Goal: Task Accomplishment & Management: Manage account settings

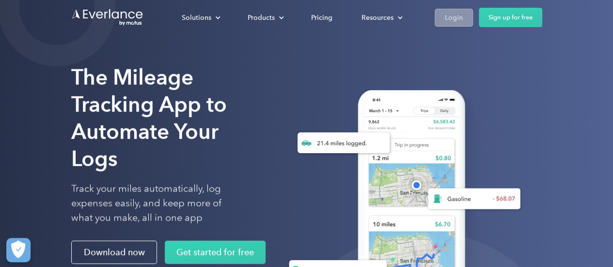
click at [451, 22] on div "Login" at bounding box center [454, 18] width 18 height 12
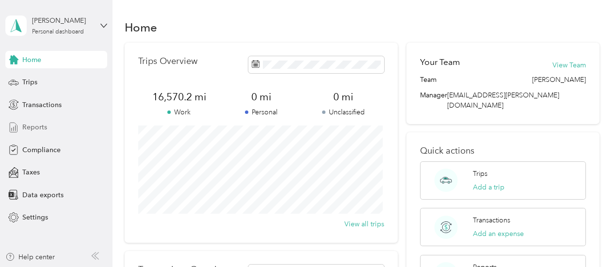
click at [37, 126] on span "Reports" at bounding box center [34, 127] width 25 height 10
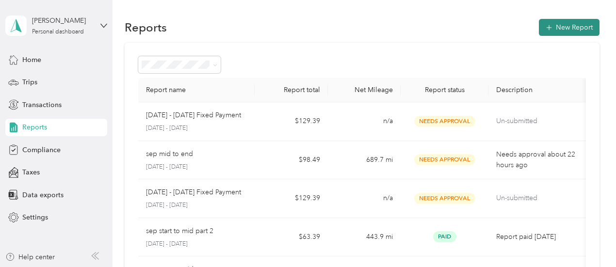
click at [569, 30] on button "New Report" at bounding box center [568, 27] width 61 height 17
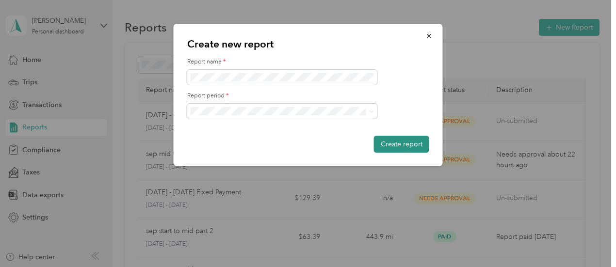
click at [407, 143] on button "Create report" at bounding box center [401, 144] width 55 height 17
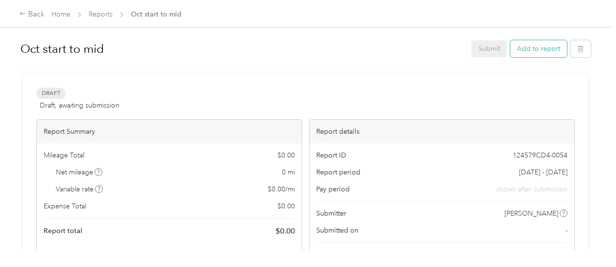
click at [541, 53] on button "Add to report" at bounding box center [538, 48] width 57 height 17
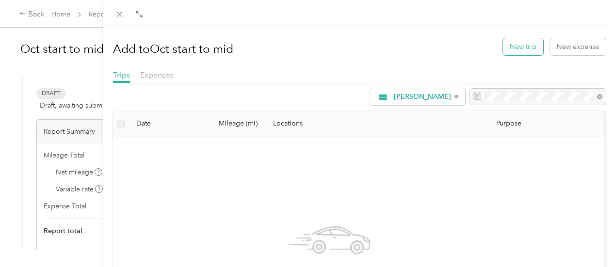
click at [525, 50] on button "New trip" at bounding box center [523, 46] width 40 height 17
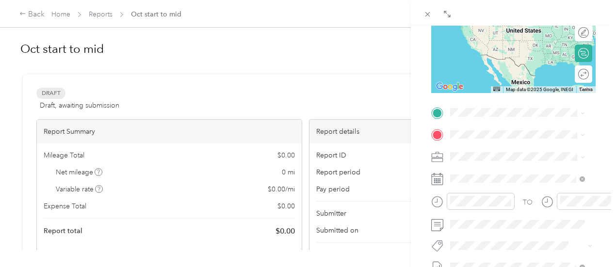
click at [506, 149] on span "719 Byp 25 NE Greenwood, South Carolina 29646, United States" at bounding box center [516, 144] width 97 height 9
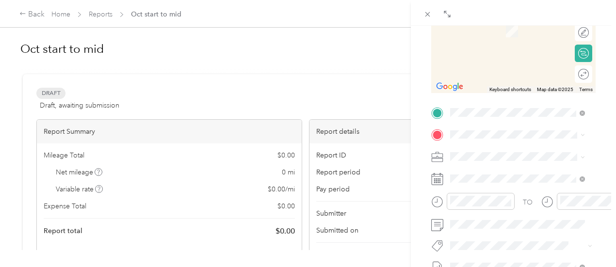
click at [531, 38] on div "TEAM Ingles Supermarket 1507 N Main St, 296201673, Abbeville, SC, USA" at bounding box center [515, 27] width 95 height 24
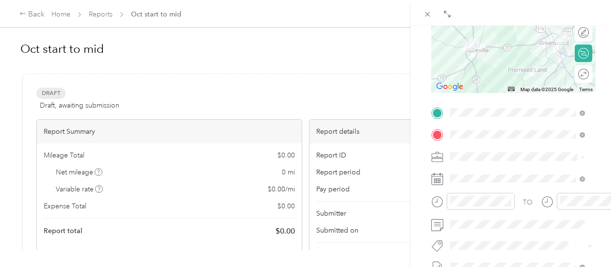
drag, startPoint x: 498, startPoint y: 54, endPoint x: 502, endPoint y: 64, distance: 10.9
click at [502, 64] on div at bounding box center [513, 32] width 164 height 121
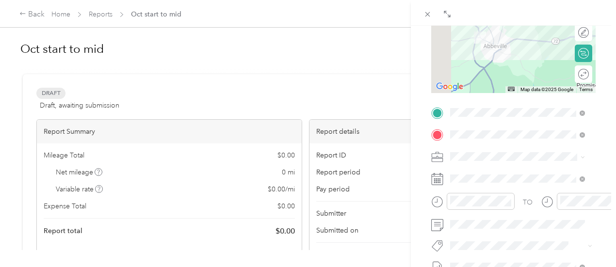
drag, startPoint x: 468, startPoint y: 62, endPoint x: 521, endPoint y: 74, distance: 53.7
click at [521, 74] on div at bounding box center [513, 32] width 164 height 121
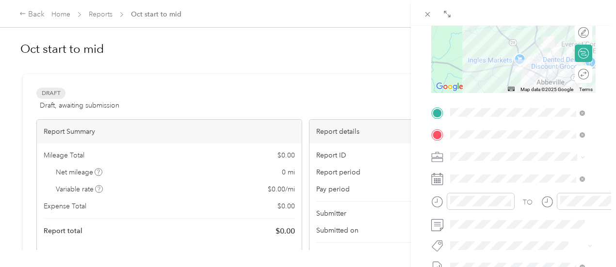
drag, startPoint x: 476, startPoint y: 65, endPoint x: 517, endPoint y: 95, distance: 49.9
click at [533, 105] on div "New Trip Save This trip cannot be edited because it is either under review, app…" at bounding box center [513, 122] width 164 height 433
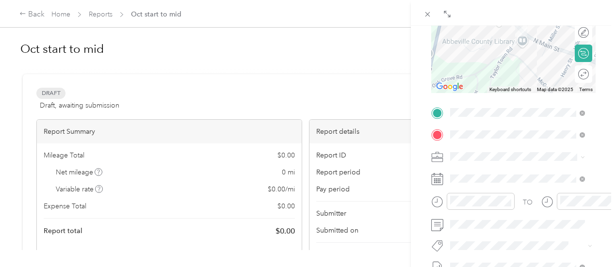
drag, startPoint x: 563, startPoint y: 43, endPoint x: 450, endPoint y: 88, distance: 121.8
click at [450, 88] on div "Keyboard shortcuts Map Data Map data ©2025 Map data ©2025 200 m Click to toggle…" at bounding box center [513, 32] width 164 height 121
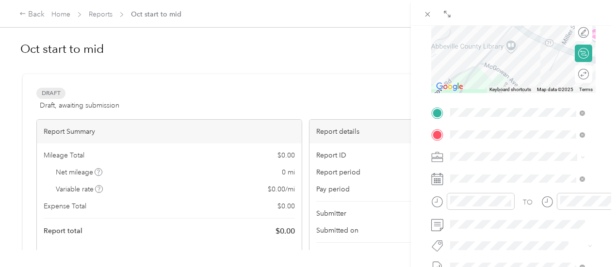
drag, startPoint x: 532, startPoint y: 42, endPoint x: 515, endPoint y: 68, distance: 31.2
click at [515, 68] on div at bounding box center [513, 32] width 164 height 121
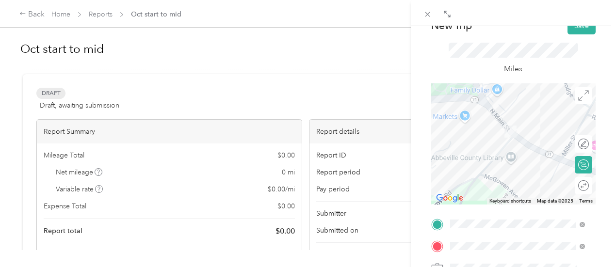
scroll to position [32, 0]
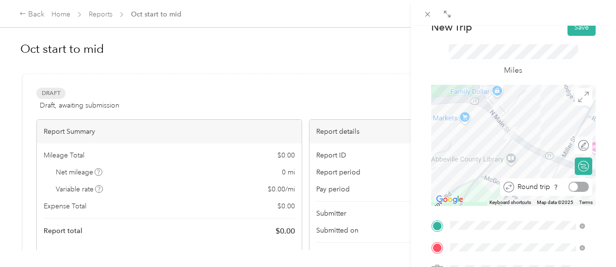
click at [569, 187] on div at bounding box center [573, 187] width 9 height 9
click at [571, 29] on button "Save" at bounding box center [581, 27] width 28 height 17
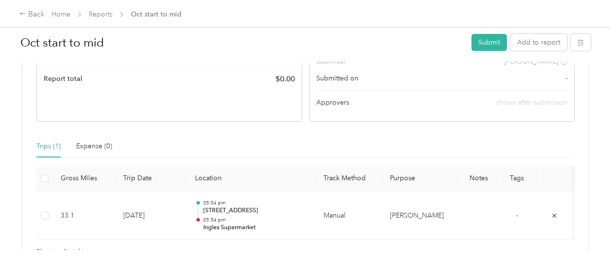
scroll to position [144, 0]
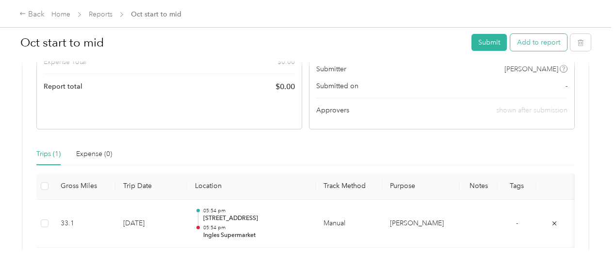
click at [538, 47] on button "Add to report" at bounding box center [538, 42] width 57 height 17
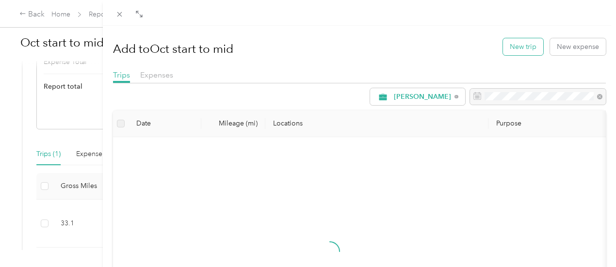
click at [527, 43] on button "New trip" at bounding box center [523, 46] width 40 height 17
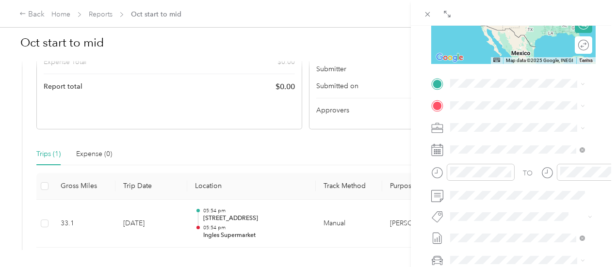
click at [495, 117] on span "719 Byp 25 NE Greenwood, South Carolina 29646, United States" at bounding box center [516, 113] width 97 height 9
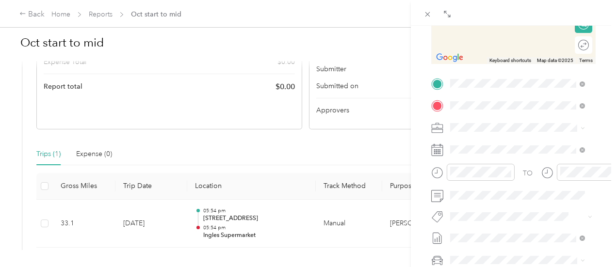
click at [513, 162] on span "1507 N Main St, 296201673, Abbeville, SC, USA" at bounding box center [507, 158] width 79 height 8
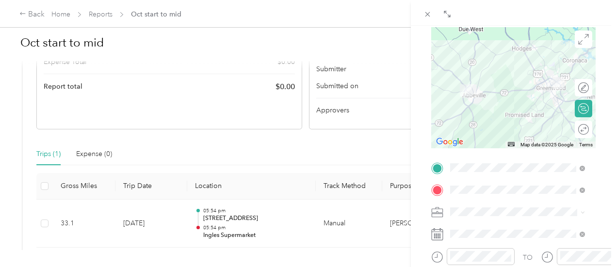
scroll to position [82, 0]
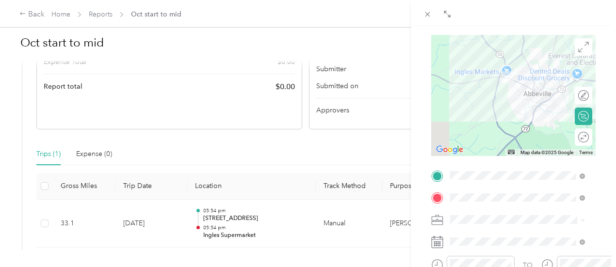
drag, startPoint x: 457, startPoint y: 97, endPoint x: 541, endPoint y: 154, distance: 101.0
click at [541, 154] on div "Map Data Map data ©2025 Google Map data ©2025 Google 2 km Click to toggle betwe…" at bounding box center [513, 95] width 164 height 121
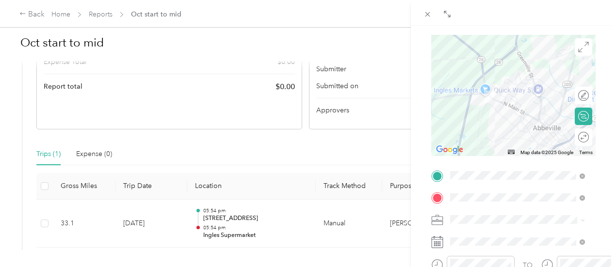
drag, startPoint x: 521, startPoint y: 73, endPoint x: 479, endPoint y: 119, distance: 62.8
click at [479, 119] on div at bounding box center [513, 95] width 164 height 121
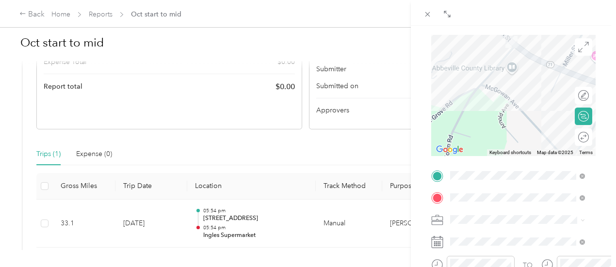
drag, startPoint x: 518, startPoint y: 62, endPoint x: 500, endPoint y: 130, distance: 71.0
click at [500, 130] on div at bounding box center [513, 95] width 164 height 121
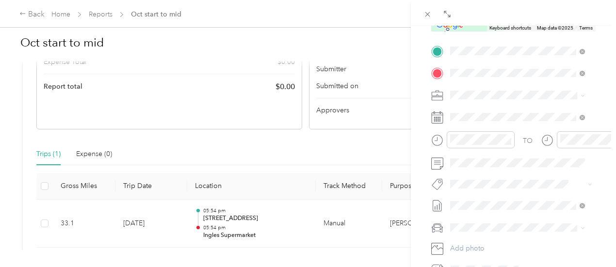
scroll to position [217, 0]
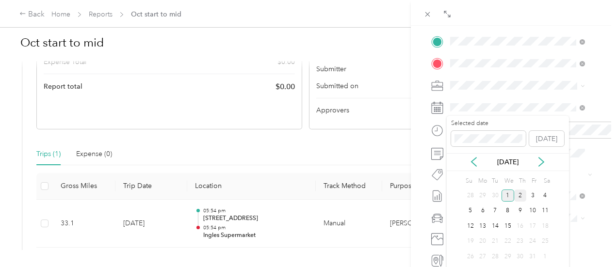
click at [524, 197] on div "2" at bounding box center [520, 196] width 13 height 12
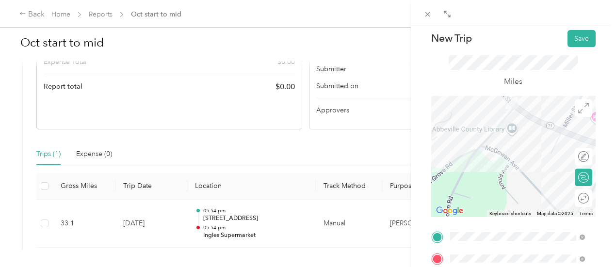
scroll to position [0, 0]
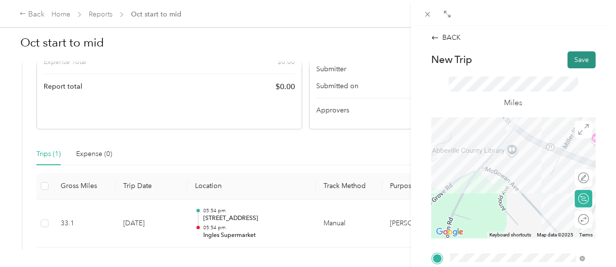
click at [567, 61] on button "Save" at bounding box center [581, 59] width 28 height 17
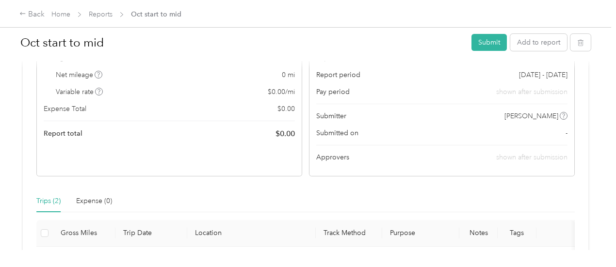
scroll to position [96, 0]
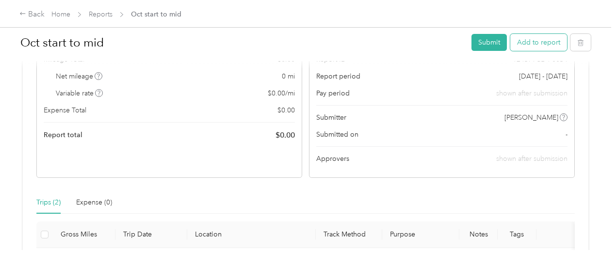
click at [539, 48] on button "Add to report" at bounding box center [538, 42] width 57 height 17
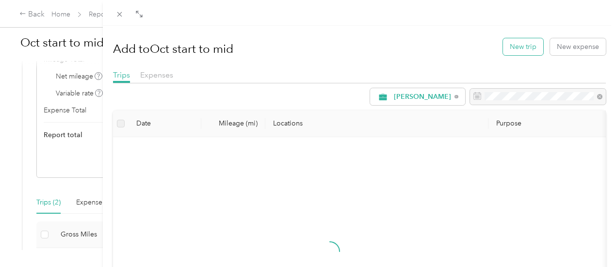
click at [524, 47] on button "New trip" at bounding box center [523, 46] width 40 height 17
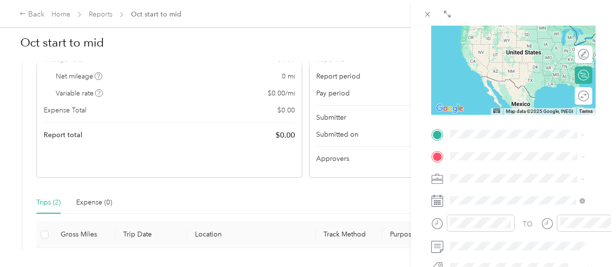
scroll to position [141, 0]
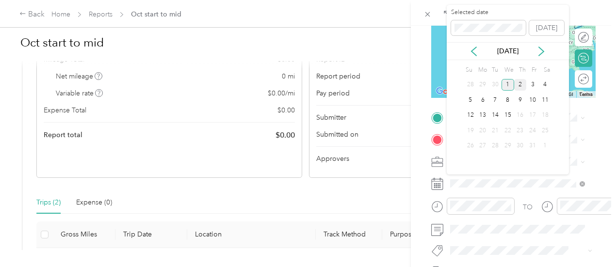
click at [521, 86] on div "2" at bounding box center [520, 85] width 13 height 12
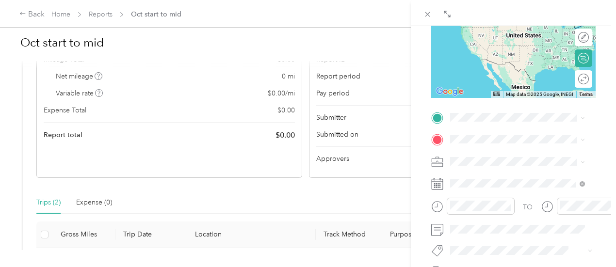
click at [521, 171] on div "TEAM Ingles Supermarket 1507 N Main St, 296201673, Abbeville, SC, USA" at bounding box center [515, 159] width 95 height 24
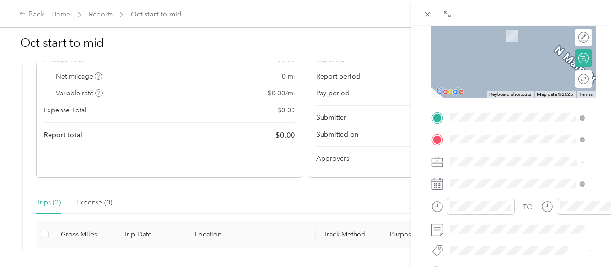
click at [509, 46] on span "129 Ford Street Monticello, Georgia 31064, United States" at bounding box center [516, 41] width 97 height 9
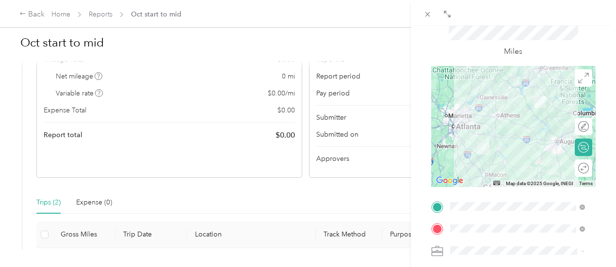
scroll to position [38, 0]
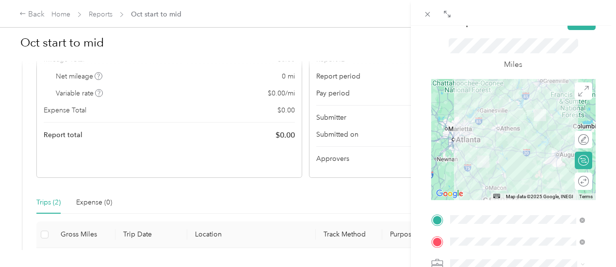
click at [500, 124] on div at bounding box center [513, 139] width 164 height 121
click at [537, 132] on div at bounding box center [513, 139] width 164 height 121
click at [525, 132] on div at bounding box center [513, 139] width 164 height 121
click at [538, 131] on div at bounding box center [513, 139] width 164 height 121
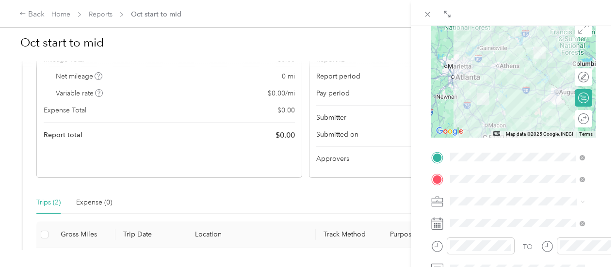
scroll to position [0, 0]
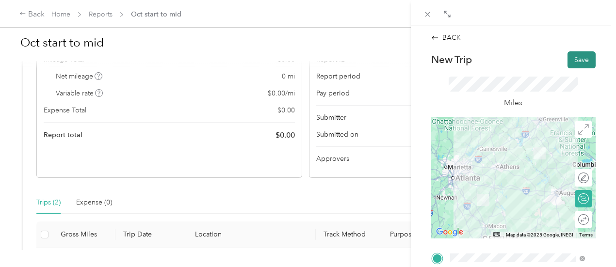
click at [571, 59] on button "Save" at bounding box center [581, 59] width 28 height 17
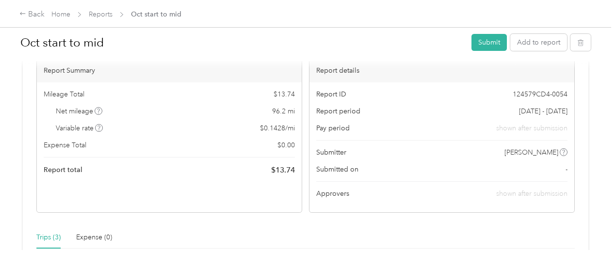
scroll to position [58, 0]
